Goal: Navigation & Orientation: Find specific page/section

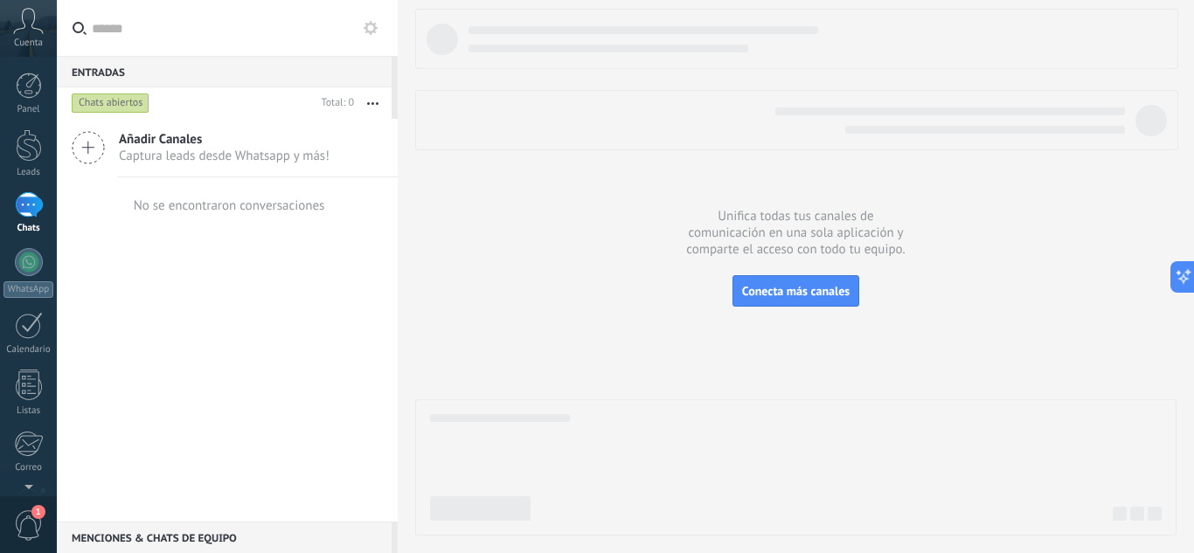
click at [22, 29] on use at bounding box center [29, 20] width 30 height 25
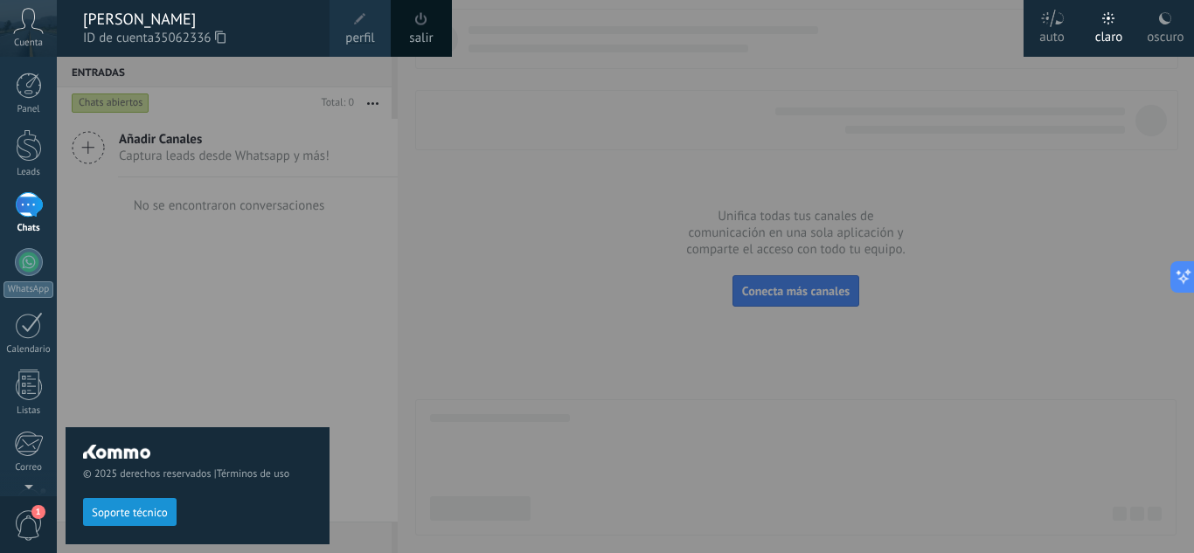
click at [482, 67] on div at bounding box center [654, 276] width 1194 height 553
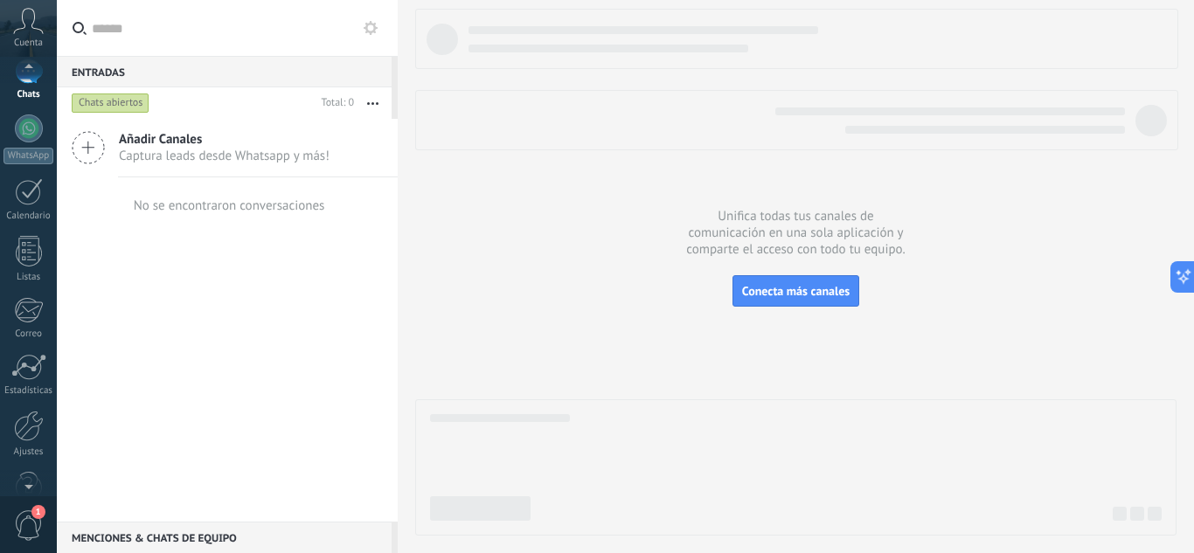
scroll to position [157, 0]
click at [32, 514] on span "1" at bounding box center [38, 512] width 14 height 14
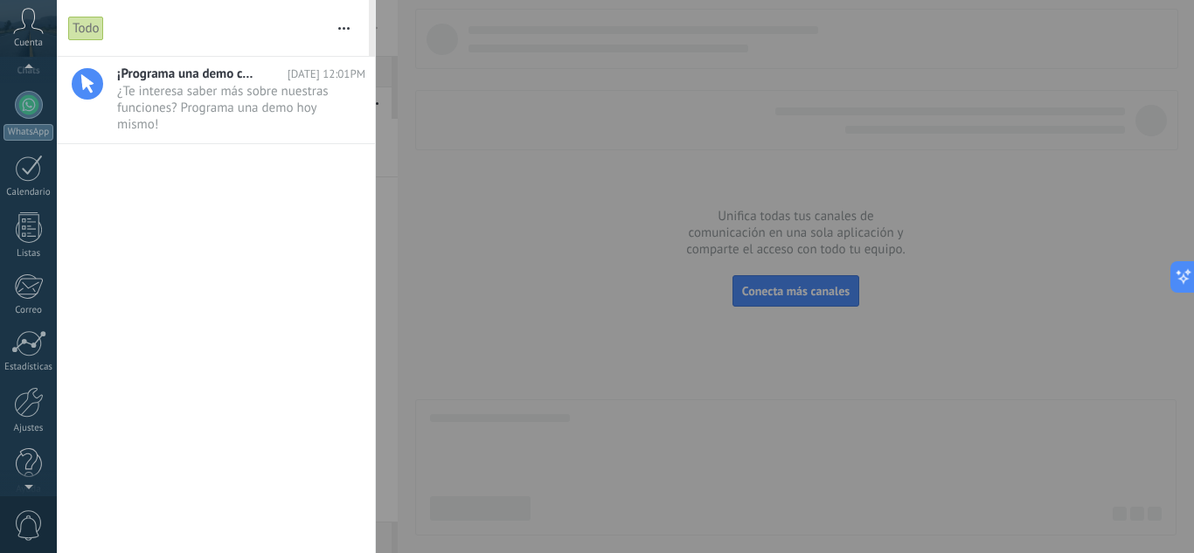
scroll to position [0, 0]
click at [29, 27] on icon at bounding box center [28, 21] width 31 height 26
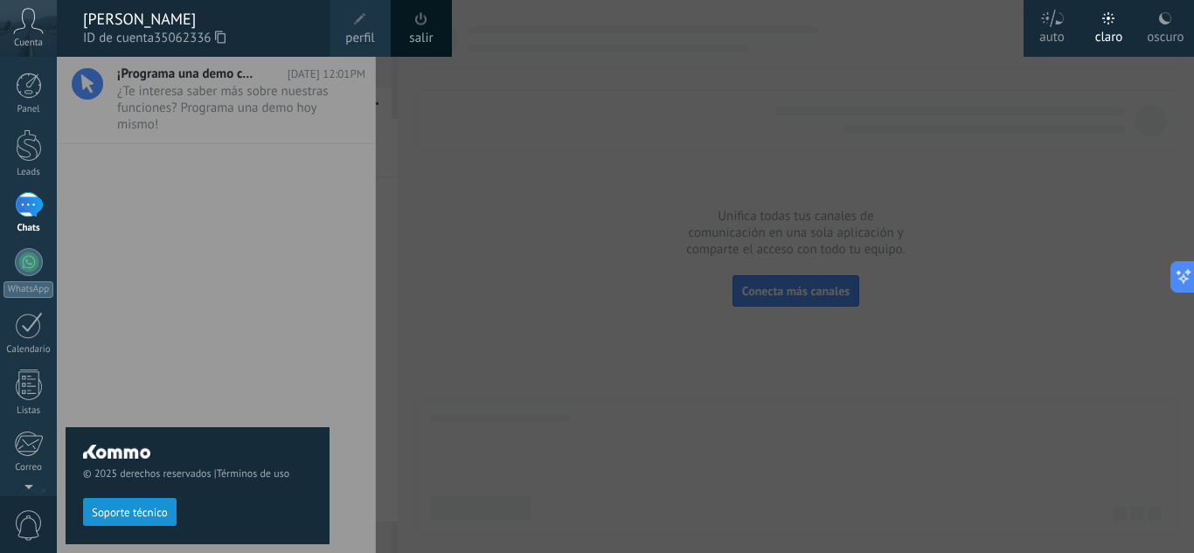
click at [270, 359] on div "© 2025 derechos reservados | Términos de uso Soporte técnico" at bounding box center [198, 305] width 264 height 496
click at [507, 198] on div at bounding box center [654, 276] width 1194 height 553
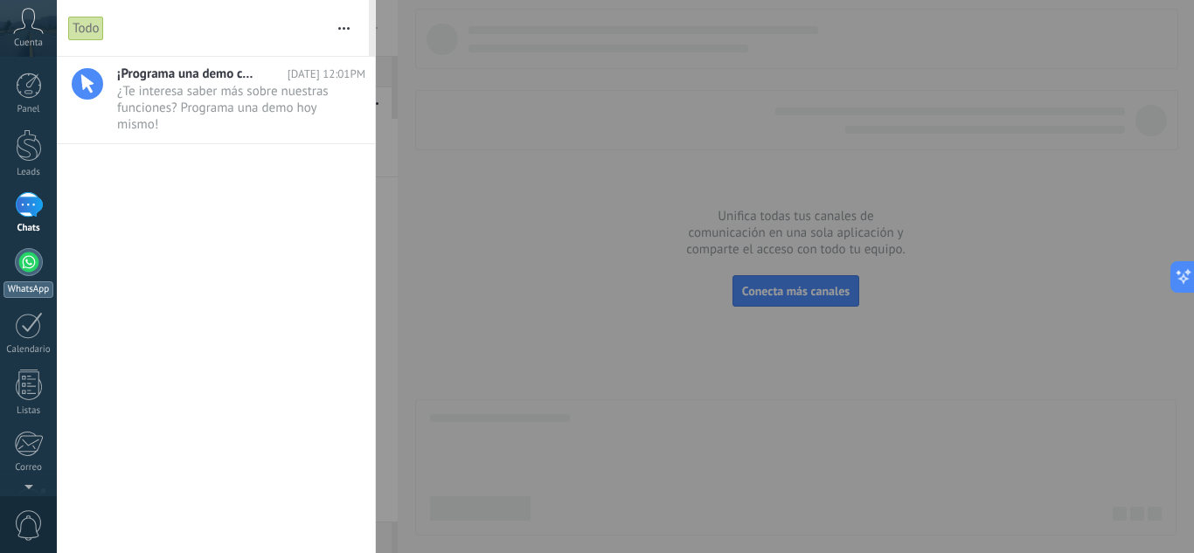
click at [33, 259] on div at bounding box center [29, 262] width 28 height 28
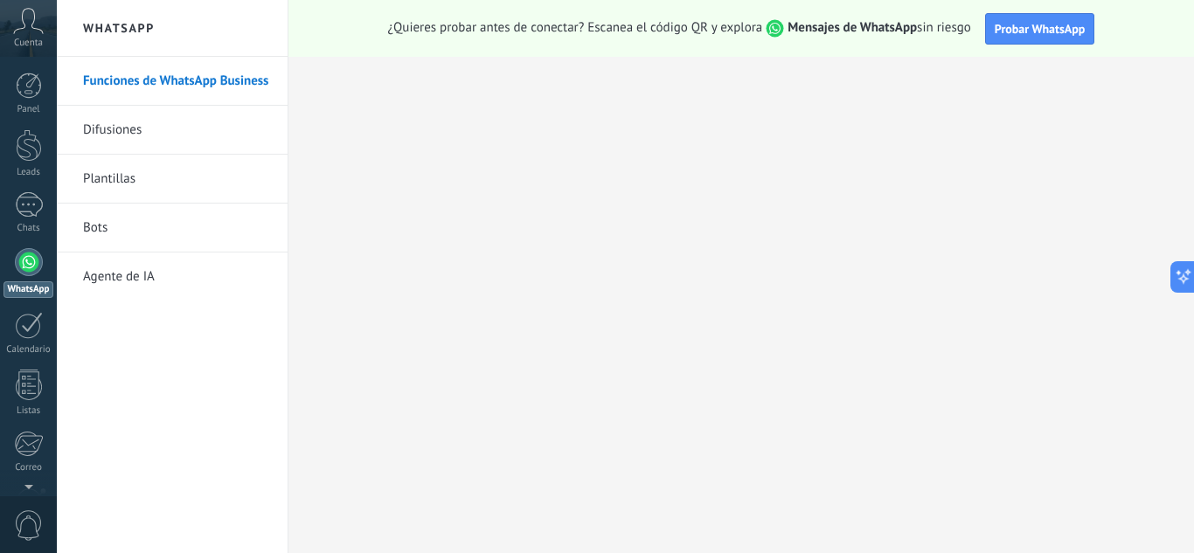
click at [22, 38] on span "Cuenta" at bounding box center [28, 43] width 29 height 11
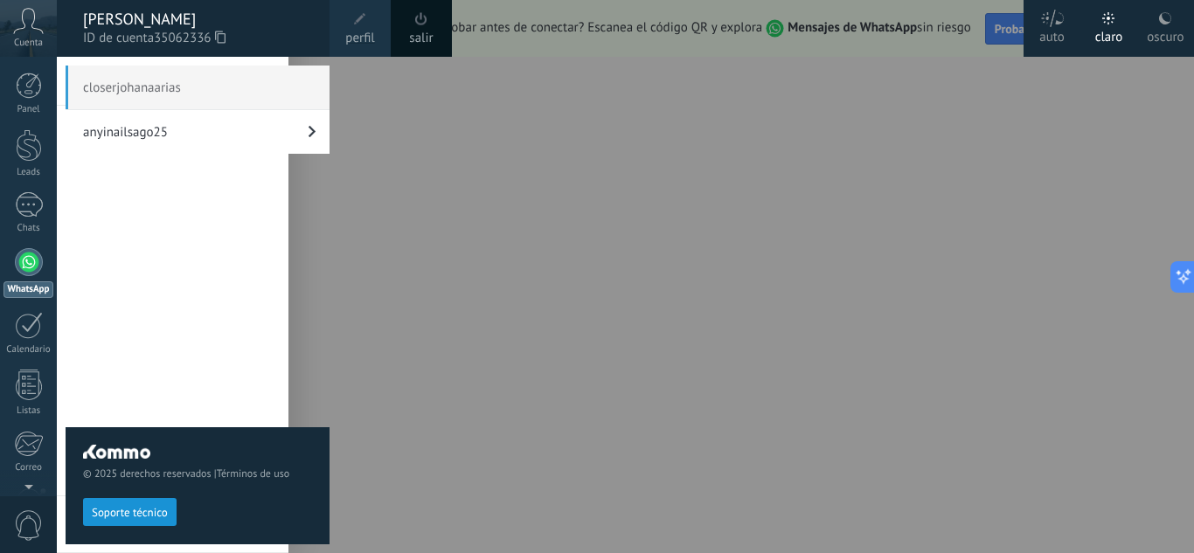
click at [247, 126] on link "anyinailsago25" at bounding box center [198, 132] width 264 height 44
